Goal: Task Accomplishment & Management: Complete application form

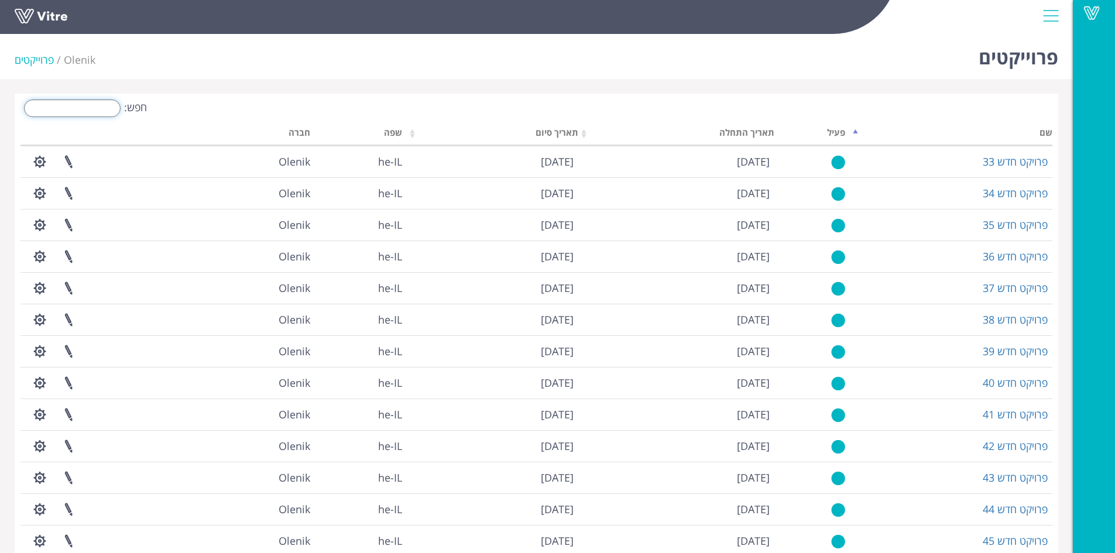
click at [107, 111] on input "חפש:" at bounding box center [72, 109] width 97 height 18
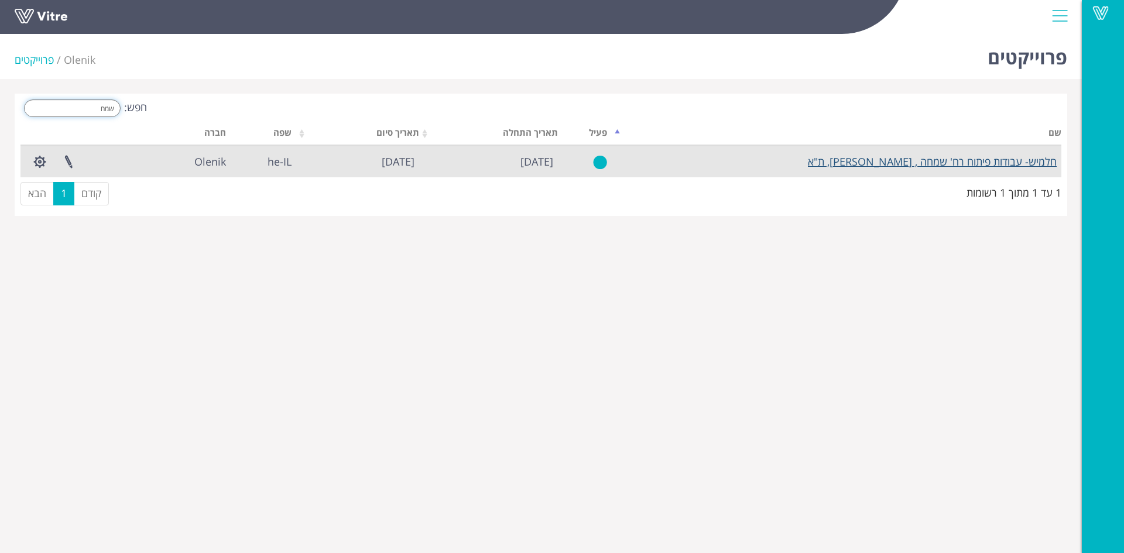
type input "שמח"
click at [915, 162] on link "חלמיש- עבודות פיתוח רח' שמחה , [PERSON_NAME], ת"א" at bounding box center [932, 162] width 249 height 14
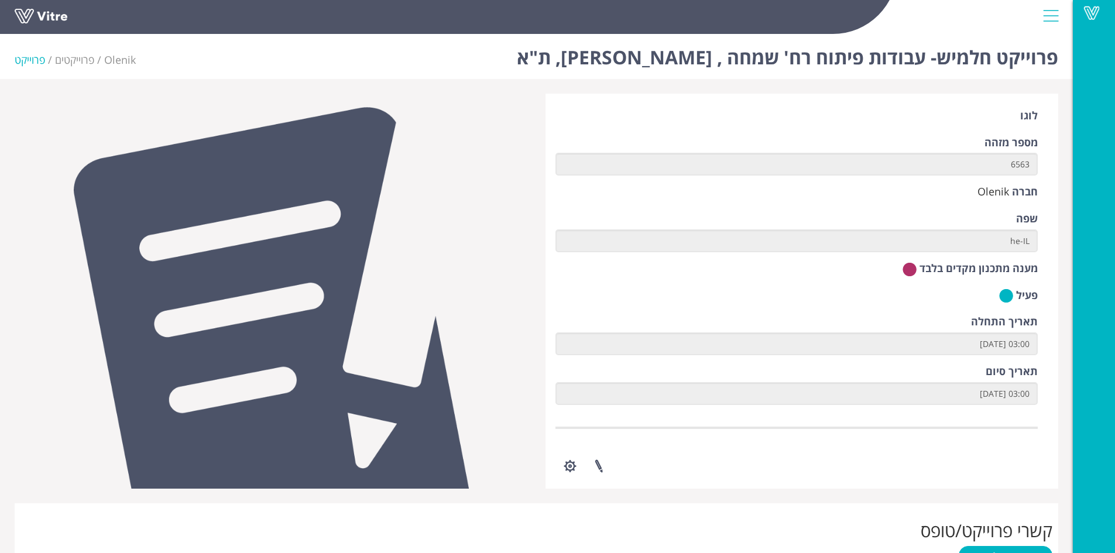
scroll to position [444, 0]
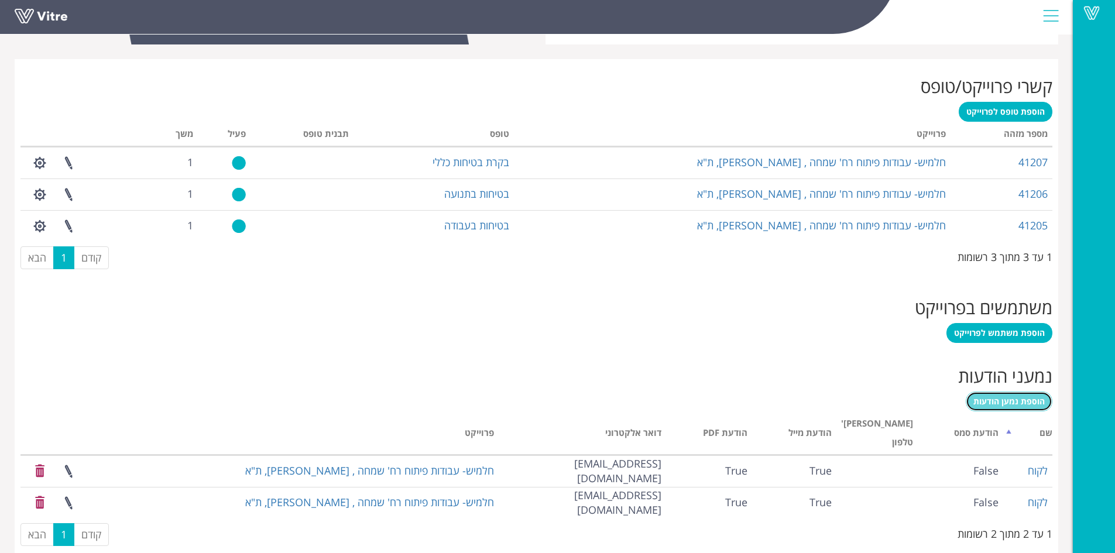
click at [1020, 405] on span "הוספת נמען הודעות" at bounding box center [1009, 401] width 71 height 11
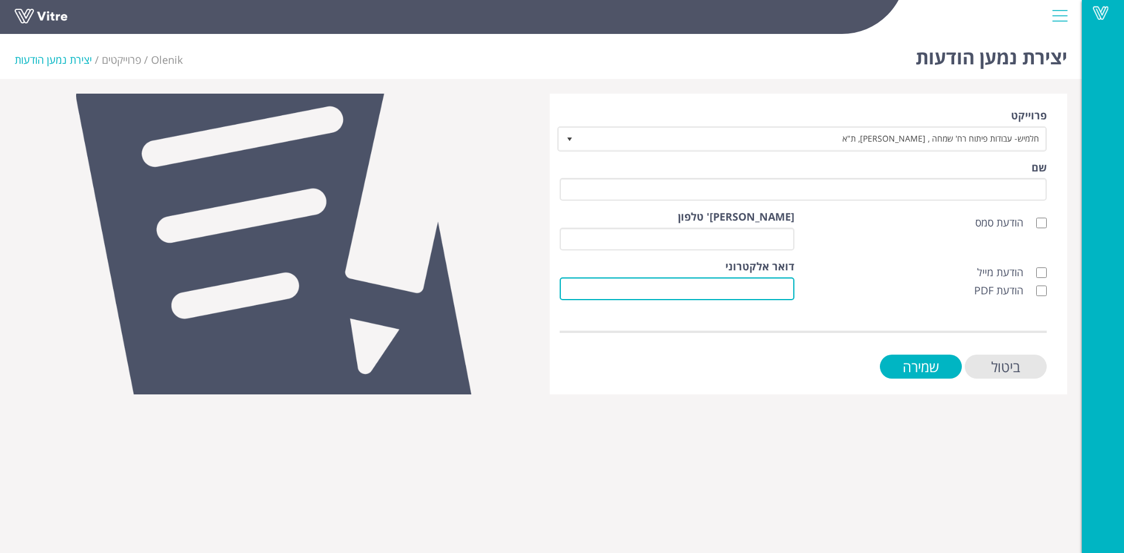
click at [709, 294] on input "דואר אלקטרוני" at bounding box center [677, 289] width 235 height 23
type input "ט"
type input "[EMAIL_ADDRESS][DOMAIN_NAME]"
click at [1044, 271] on input "הודעת מייל" at bounding box center [1041, 273] width 11 height 11
checkbox input "true"
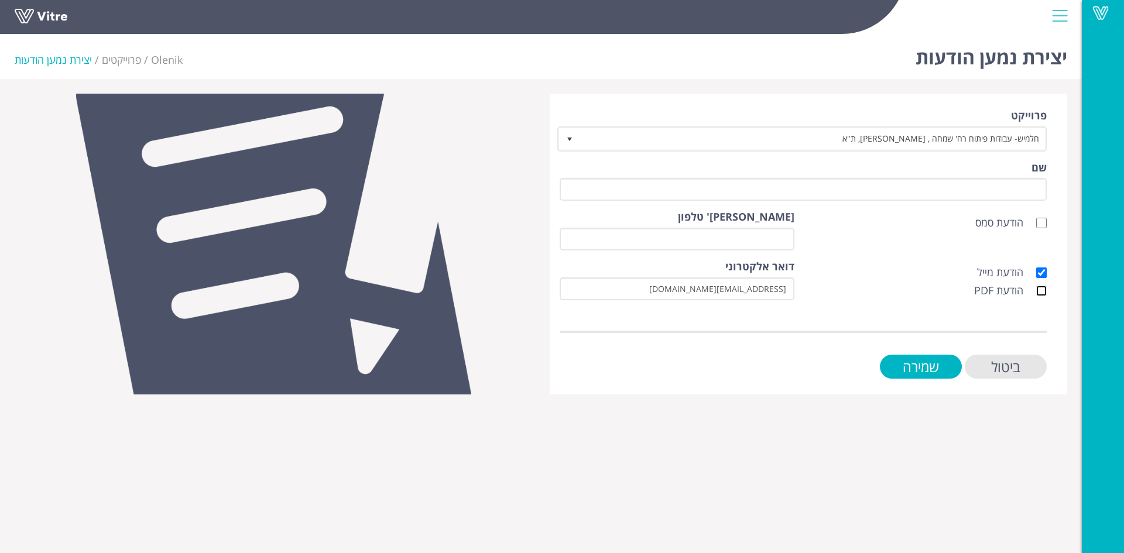
click at [1044, 289] on input "הודעת PDF" at bounding box center [1041, 291] width 11 height 11
checkbox input "true"
click at [931, 369] on input "שמירה" at bounding box center [921, 367] width 82 height 24
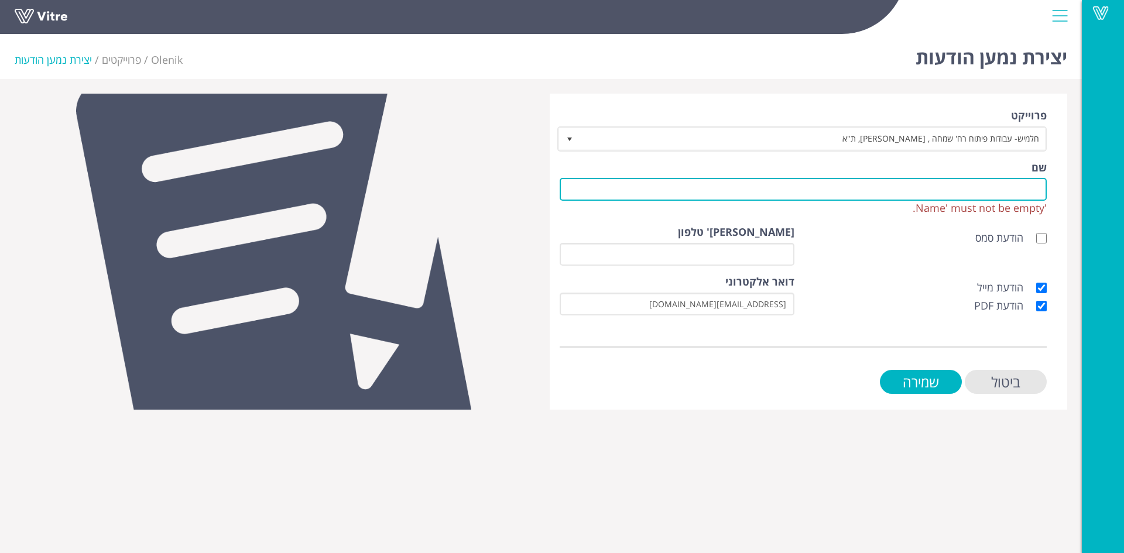
click at [947, 181] on input "שם" at bounding box center [803, 189] width 487 height 23
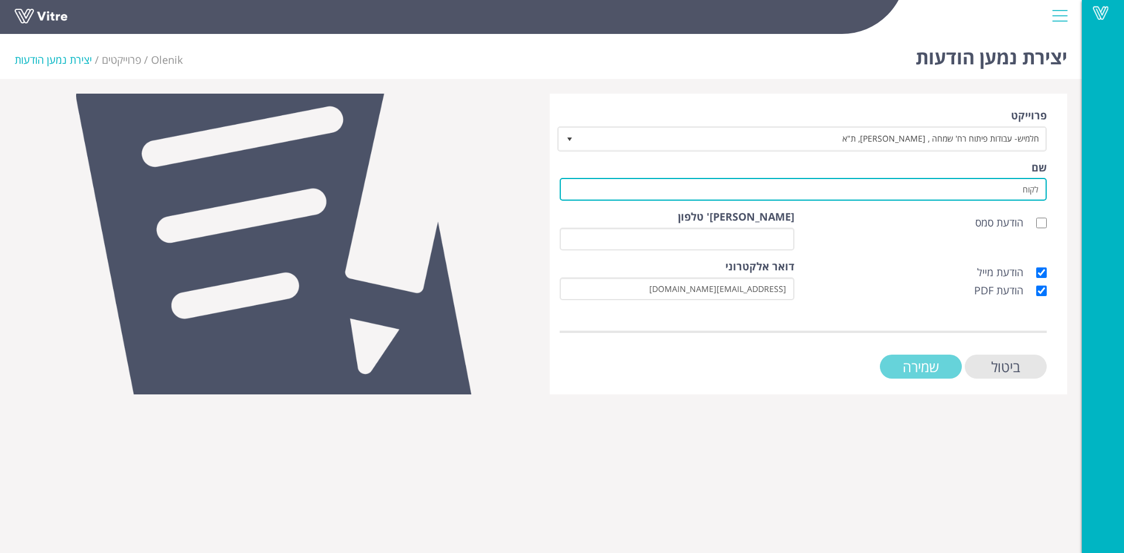
type input "לקוח"
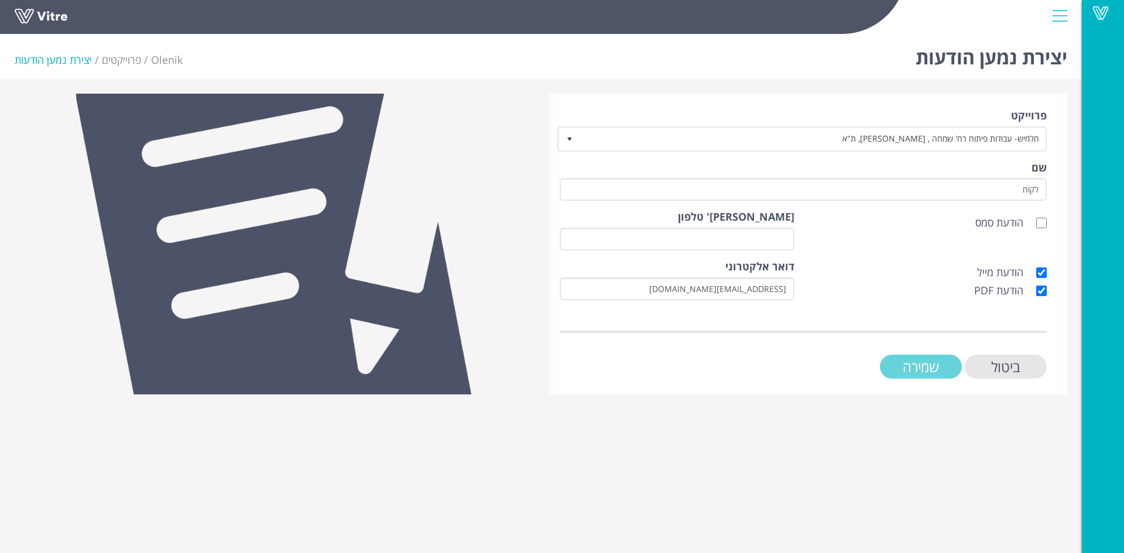
click at [919, 375] on input "שמירה" at bounding box center [921, 367] width 82 height 24
